Goal: Transaction & Acquisition: Purchase product/service

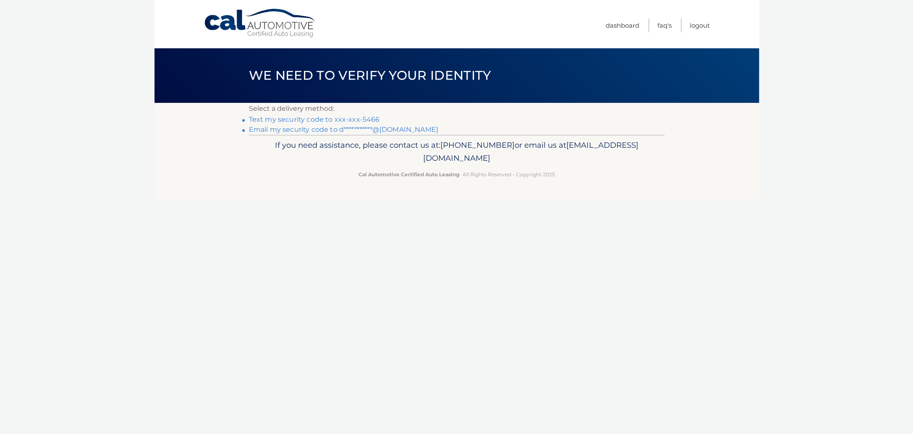
click at [346, 121] on link "Text my security code to xxx-xxx-5466" at bounding box center [314, 119] width 131 height 8
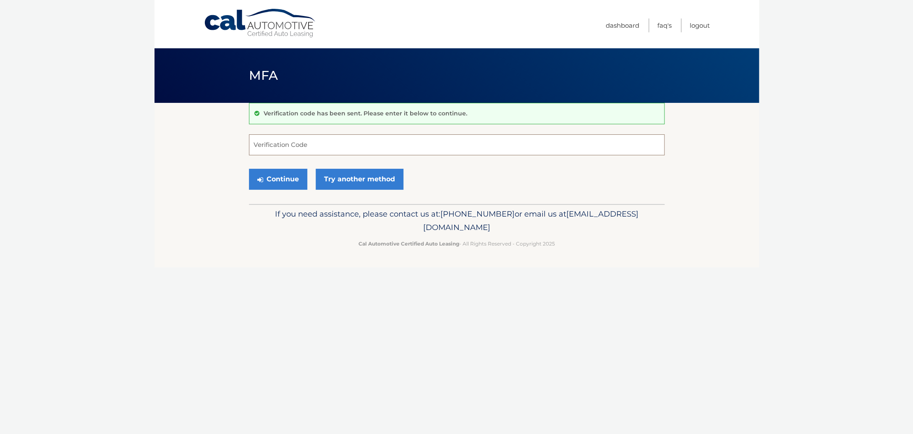
click at [300, 149] on input "Verification Code" at bounding box center [456, 144] width 415 height 21
type input "526283"
click at [292, 178] on button "Continue" at bounding box center [278, 179] width 58 height 21
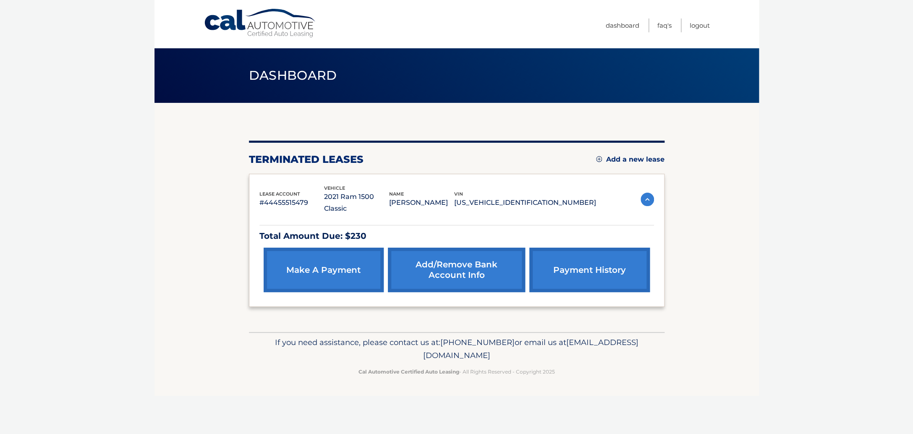
click at [320, 257] on link "make a payment" at bounding box center [324, 270] width 120 height 44
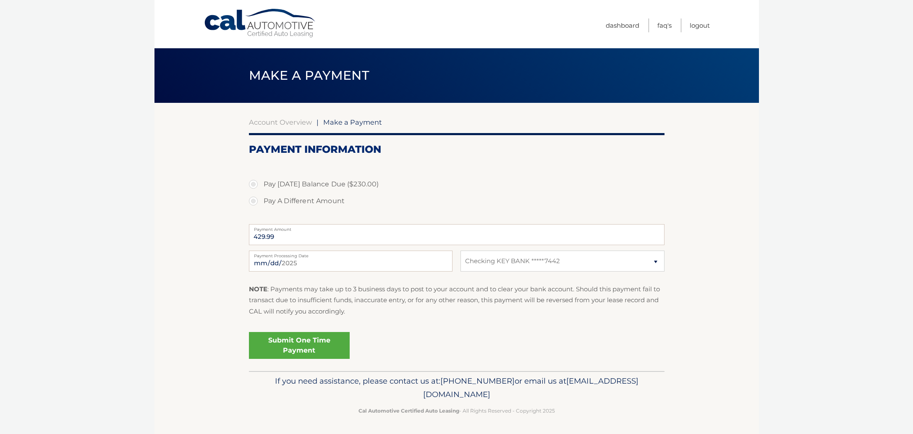
select select "ZjA5OTVjOGMtM2M3MC00Y2Q4LTk1NDItYzdlNjJjMmVmZDQ0"
drag, startPoint x: 256, startPoint y: 198, endPoint x: 259, endPoint y: 203, distance: 6.0
click at [256, 198] on label "Pay A Different Amount" at bounding box center [456, 201] width 415 height 17
click at [256, 198] on input "Pay A Different Amount" at bounding box center [256, 199] width 8 height 13
radio input "true"
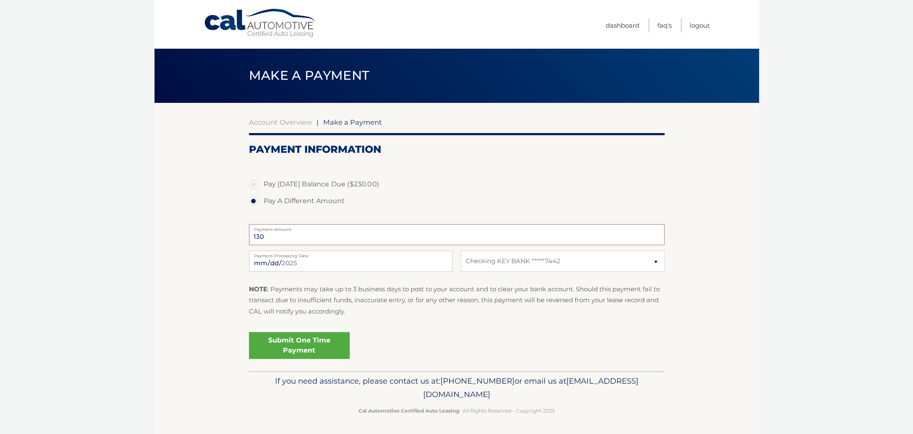
type input "130"
click at [539, 358] on div "Submit One Time Payment" at bounding box center [456, 344] width 415 height 30
click at [317, 345] on link "Submit One Time Payment" at bounding box center [299, 345] width 101 height 27
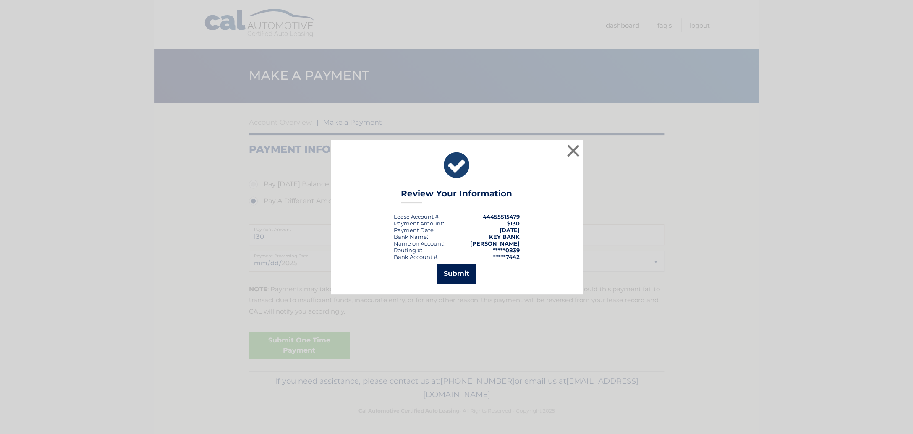
click at [463, 273] on button "Submit" at bounding box center [456, 274] width 39 height 20
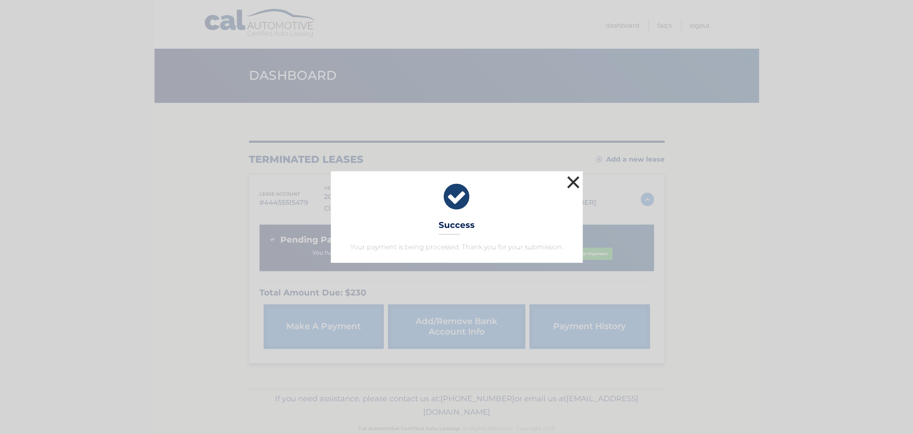
drag, startPoint x: 573, startPoint y: 184, endPoint x: 592, endPoint y: 191, distance: 20.3
click at [573, 183] on button "×" at bounding box center [573, 182] width 17 height 17
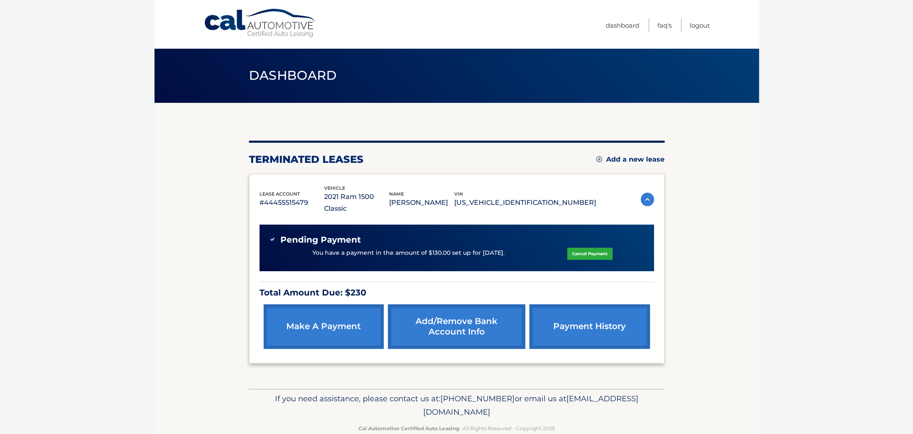
scroll to position [6, 0]
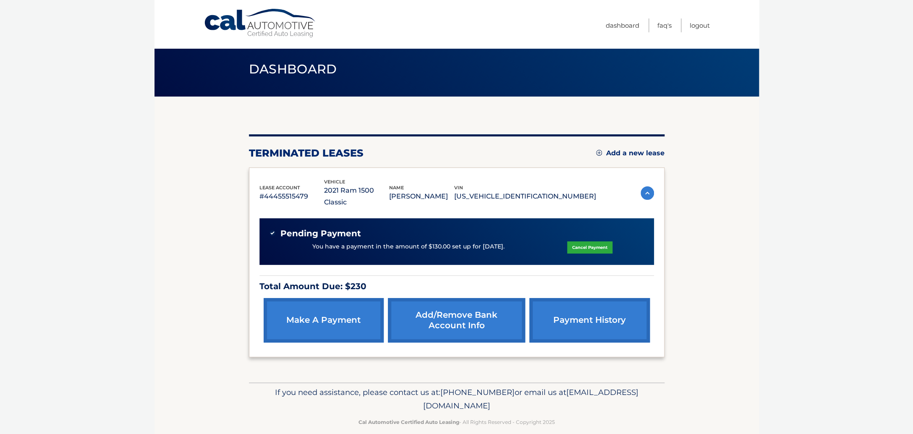
click at [580, 310] on link "payment history" at bounding box center [589, 320] width 120 height 44
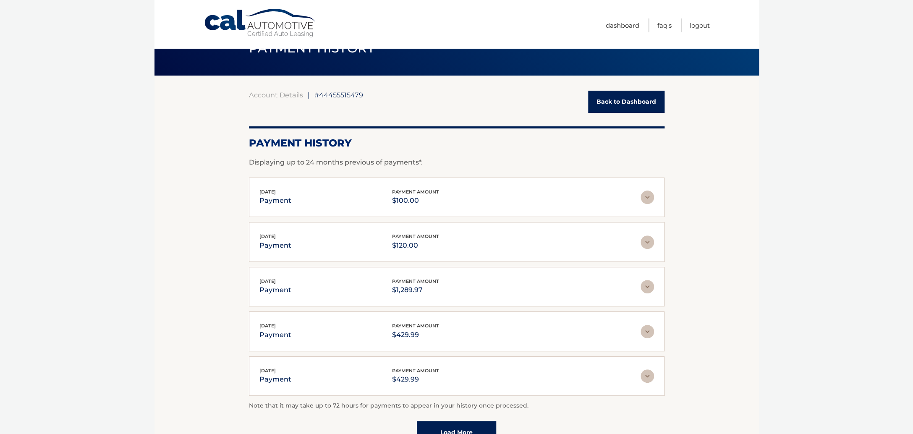
scroll to position [26, 0]
